Goal: Complete application form

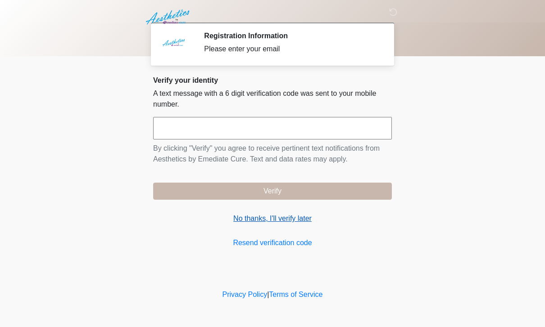
click at [293, 213] on link "No thanks, I'll verify later" at bounding box center [272, 218] width 239 height 11
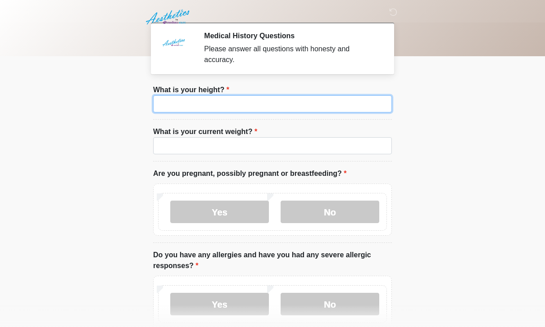
click at [360, 106] on input "What is your height?" at bounding box center [272, 103] width 239 height 17
type input "***"
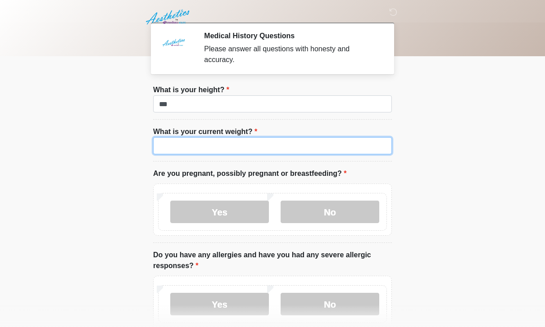
click at [203, 141] on input "What is your current weight?" at bounding box center [272, 145] width 239 height 17
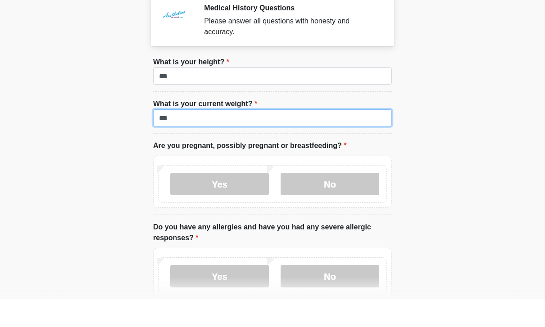
scroll to position [6, 0]
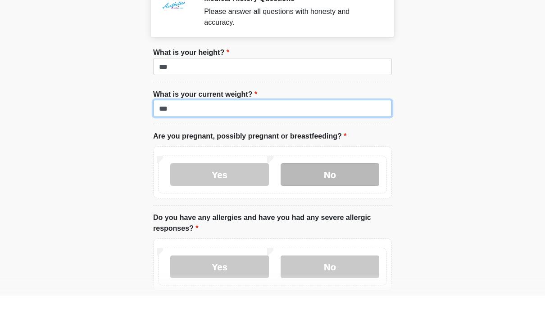
type input "***"
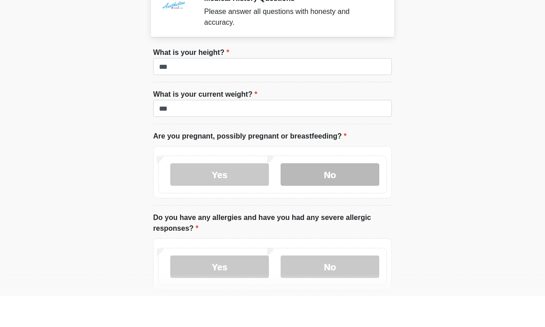
click at [342, 194] on label "No" at bounding box center [329, 205] width 99 height 23
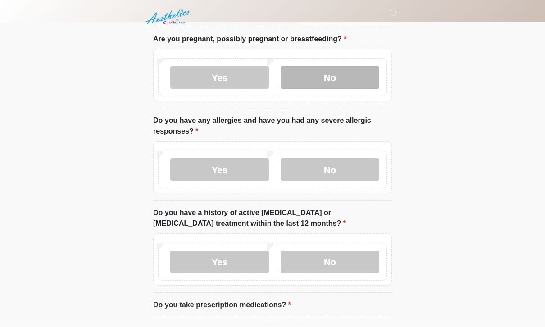
scroll to position [139, 0]
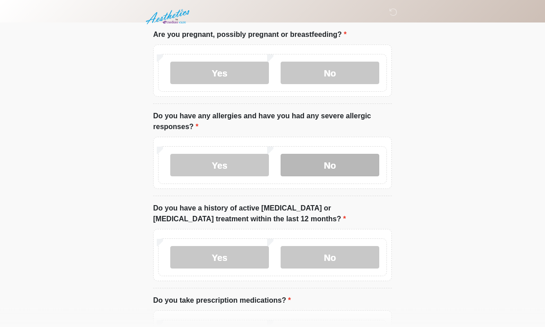
click at [310, 160] on label "No" at bounding box center [329, 165] width 99 height 23
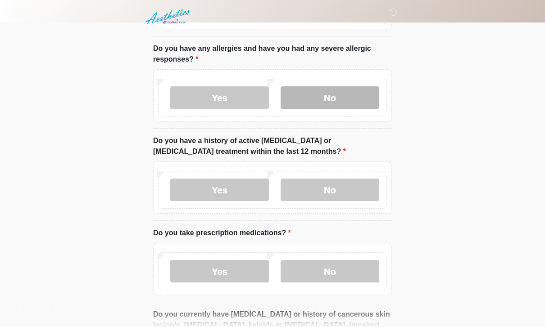
scroll to position [207, 0]
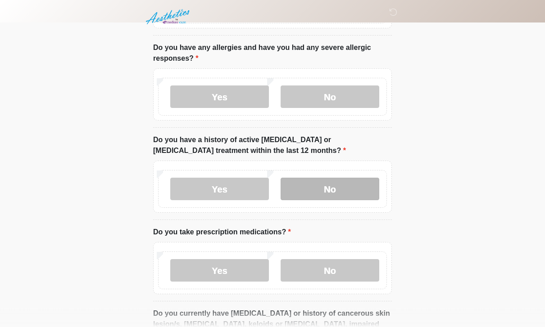
click at [335, 186] on label "No" at bounding box center [329, 189] width 99 height 23
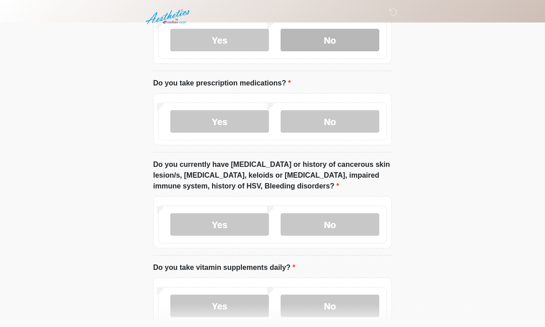
scroll to position [357, 0]
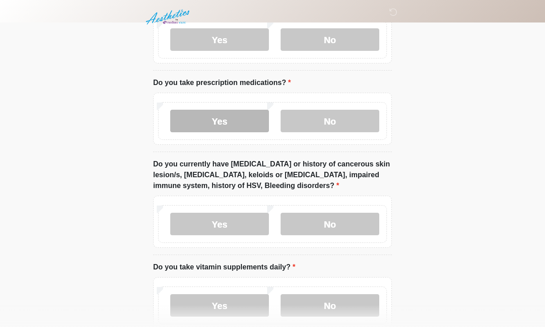
click at [218, 119] on label "Yes" at bounding box center [219, 121] width 99 height 23
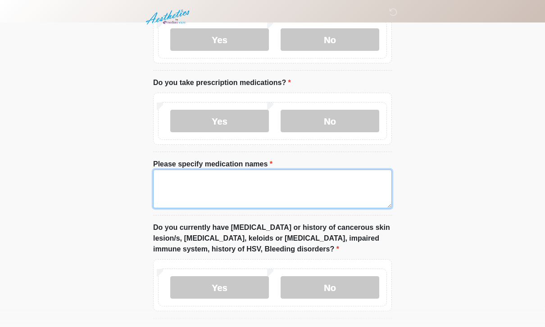
click at [226, 176] on textarea "Please specify medication names" at bounding box center [272, 189] width 239 height 39
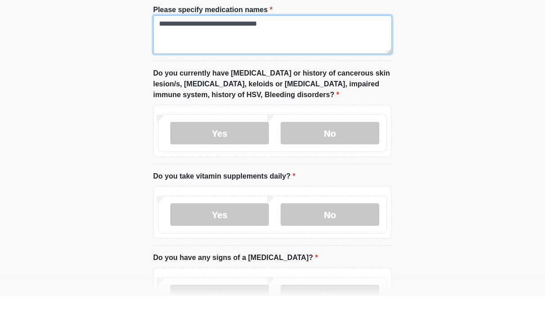
scroll to position [486, 0]
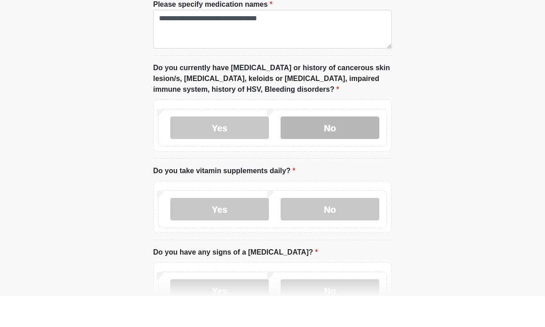
click at [340, 148] on label "No" at bounding box center [329, 159] width 99 height 23
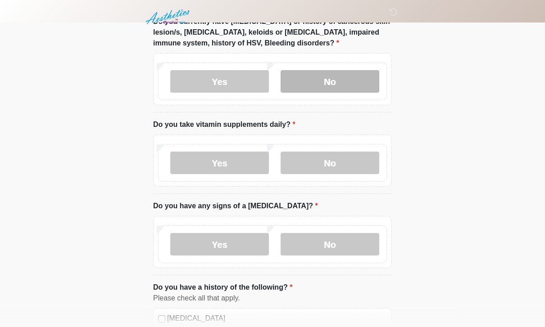
scroll to position [564, 0]
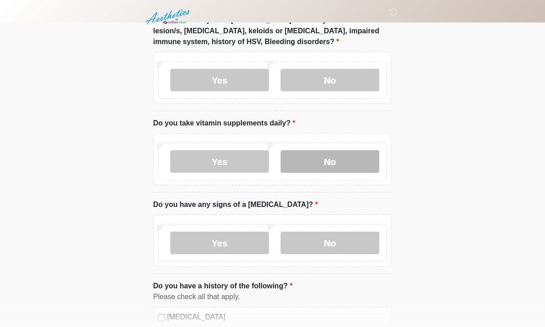
click at [329, 151] on label "No" at bounding box center [329, 162] width 99 height 23
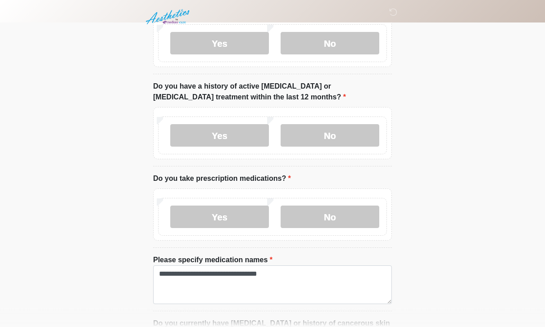
scroll to position [279, 0]
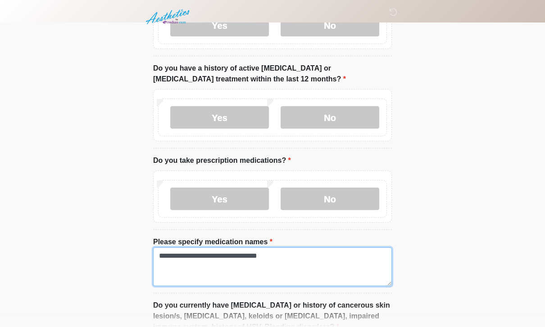
click at [336, 255] on textarea "**********" at bounding box center [272, 267] width 239 height 39
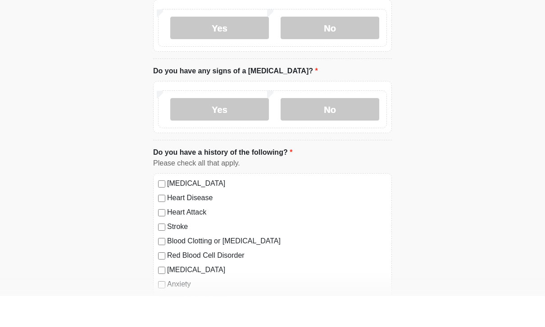
scroll to position [668, 0]
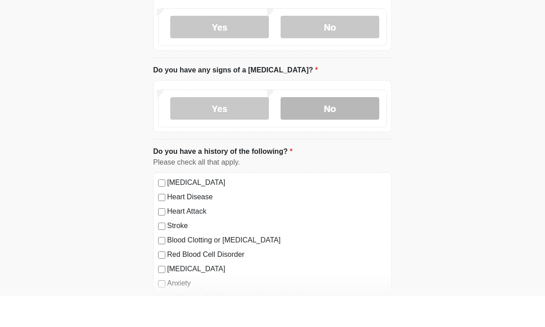
type textarea "**********"
click at [329, 128] on label "No" at bounding box center [329, 139] width 99 height 23
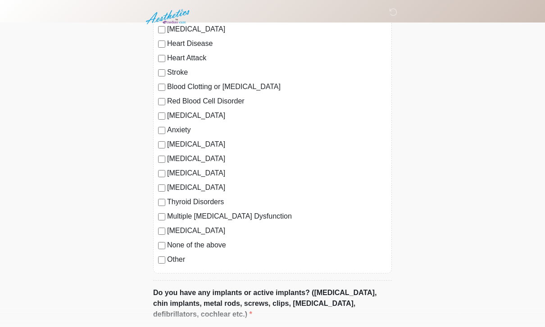
scroll to position [851, 0]
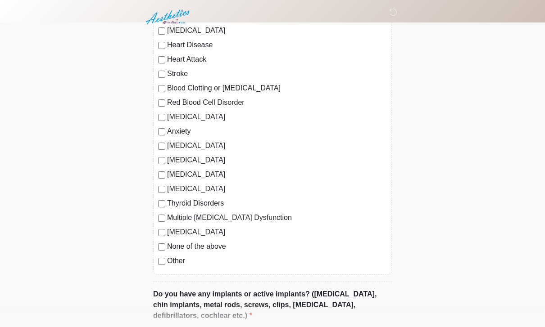
click at [165, 256] on div "Other" at bounding box center [272, 261] width 229 height 11
click at [167, 258] on label "Other" at bounding box center [277, 261] width 220 height 11
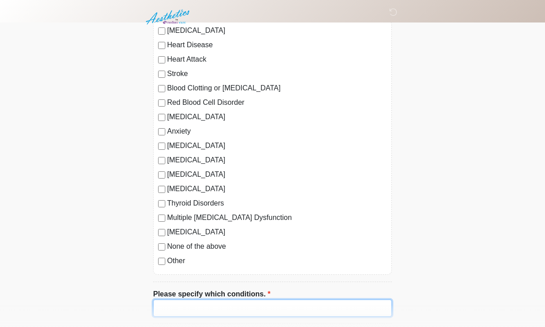
click at [213, 302] on input "Please specify which conditions." at bounding box center [272, 308] width 239 height 17
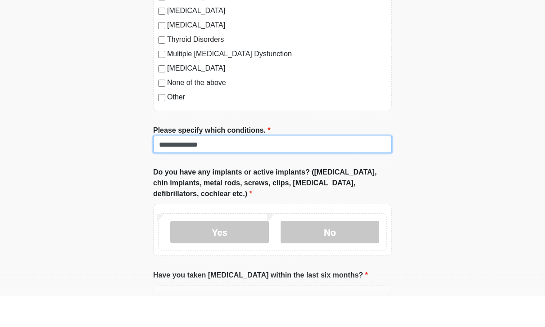
scroll to position [1003, 0]
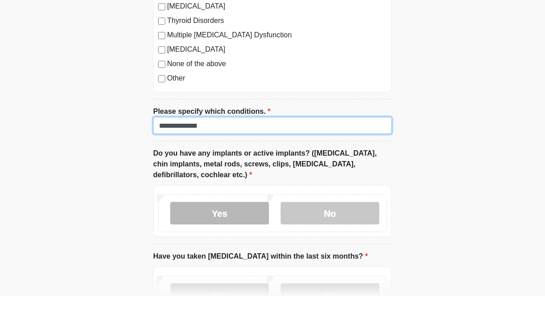
type input "**********"
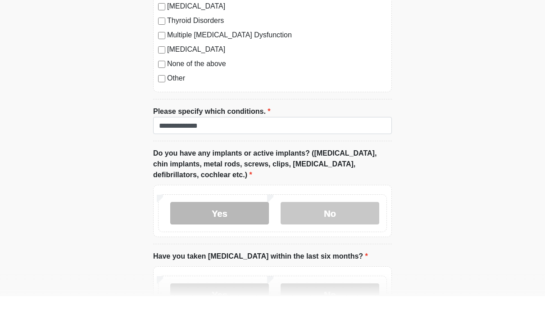
click at [222, 233] on label "Yes" at bounding box center [219, 244] width 99 height 23
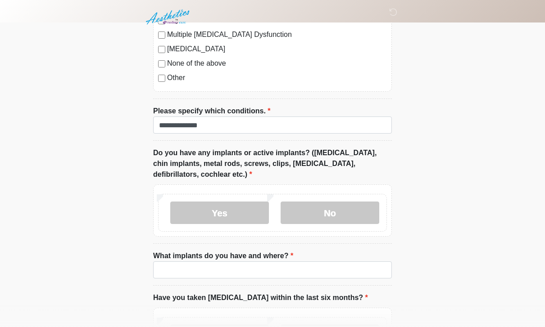
click at [209, 257] on label "What implants do you have and where?" at bounding box center [223, 256] width 140 height 11
click at [209, 262] on input "What implants do you have and where?" at bounding box center [272, 270] width 239 height 17
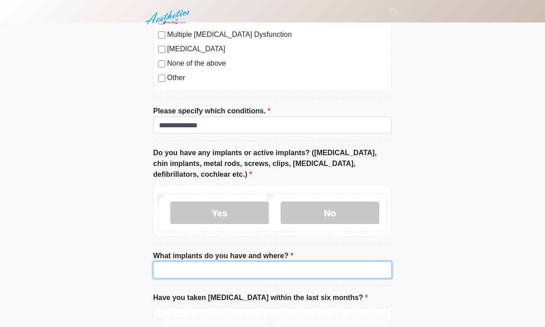
scroll to position [1034, 0]
click at [227, 266] on input "What implants do you have and where?" at bounding box center [272, 270] width 239 height 17
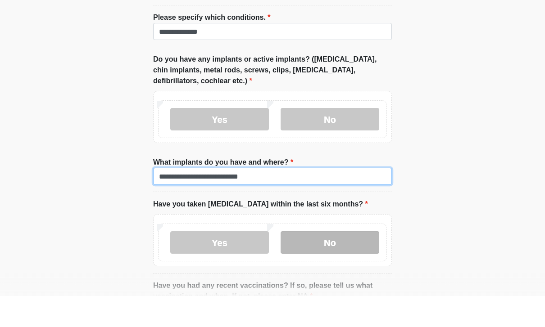
type input "**********"
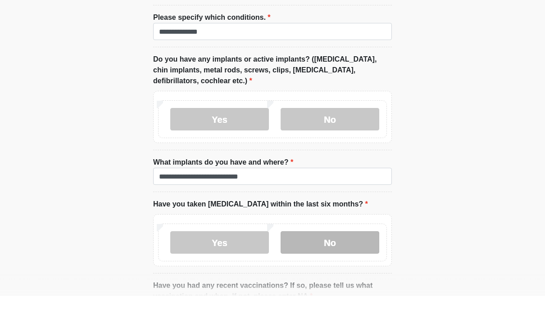
click at [337, 262] on label "No" at bounding box center [329, 273] width 99 height 23
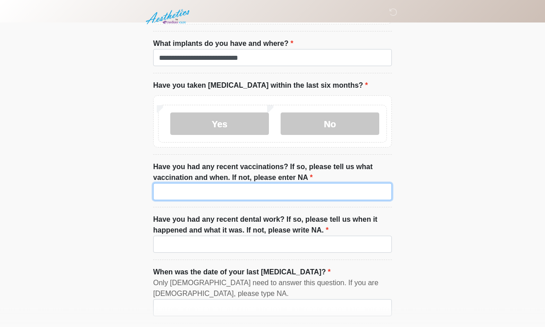
click at [351, 187] on input "Have you had any recent vaccinations? If so, please tell us what vaccination an…" at bounding box center [272, 192] width 239 height 17
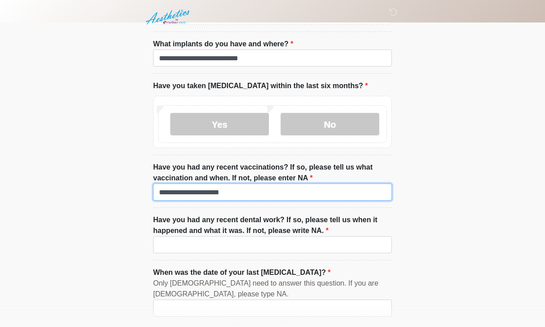
type input "**********"
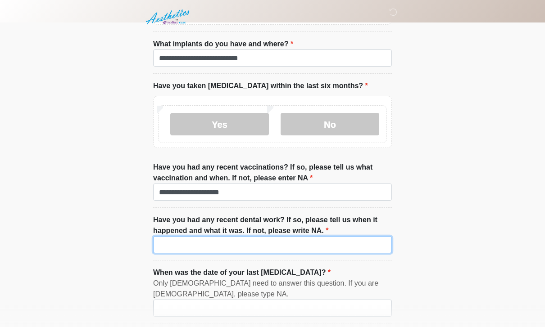
click at [243, 236] on input "Have you had any recent dental work? If so, please tell us when it happened and…" at bounding box center [272, 244] width 239 height 17
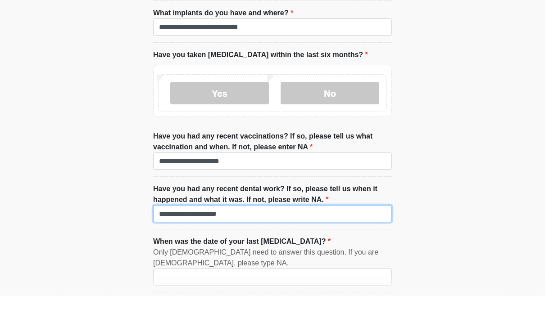
scroll to position [1312, 0]
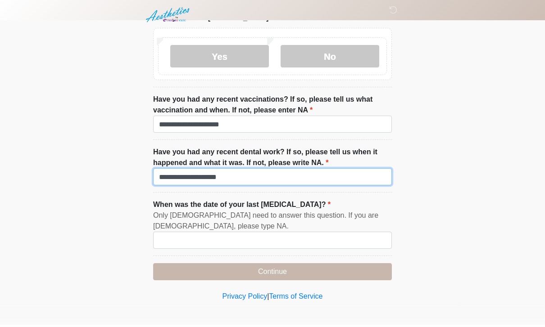
type input "**********"
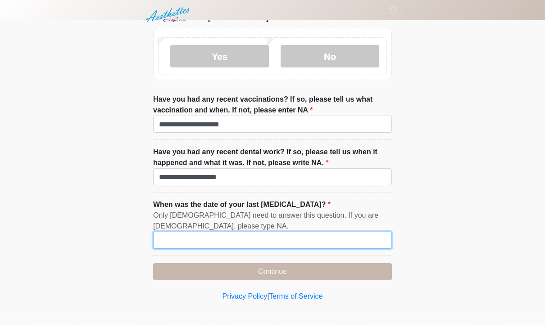
click at [272, 236] on input "When was the date of your last [MEDICAL_DATA]?" at bounding box center [272, 242] width 239 height 17
type input "**********"
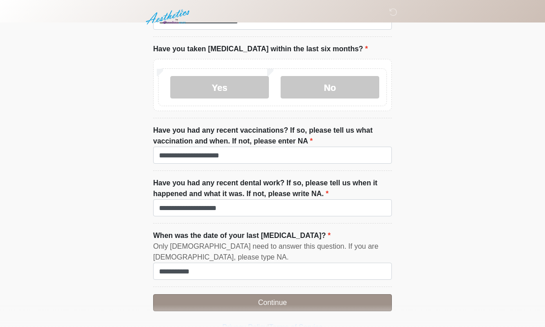
click at [325, 301] on button "Continue" at bounding box center [272, 302] width 239 height 17
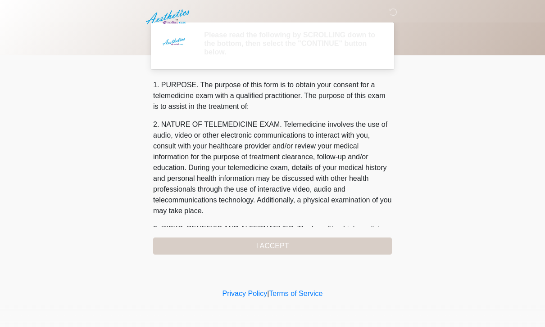
scroll to position [0, 0]
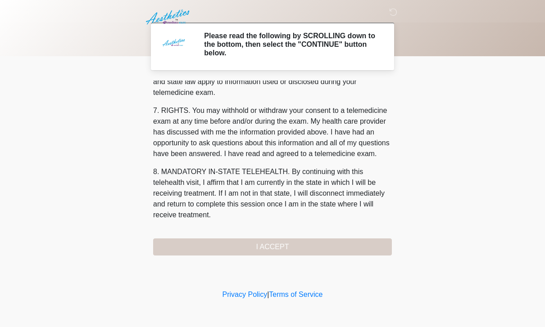
click at [289, 242] on button "I ACCEPT" at bounding box center [272, 247] width 239 height 17
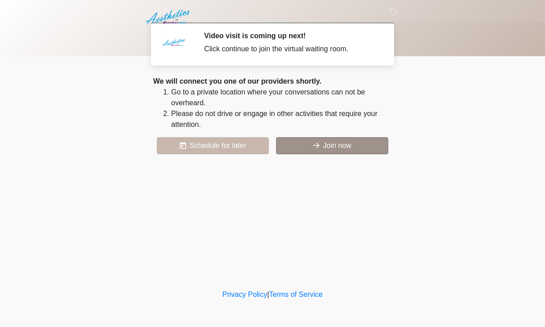
click at [336, 149] on button "Join now" at bounding box center [332, 145] width 112 height 17
